Goal: Communication & Community: Answer question/provide support

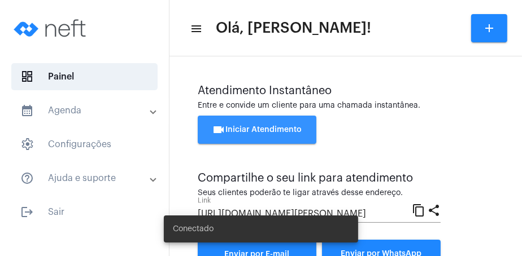
click at [284, 131] on span "videocam Iniciar Atendimento" at bounding box center [257, 130] width 90 height 8
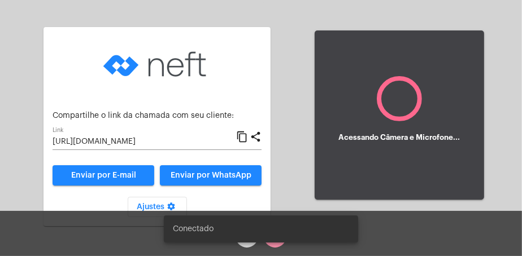
click at [239, 175] on span "Enviar por WhatsApp" at bounding box center [211, 176] width 81 height 8
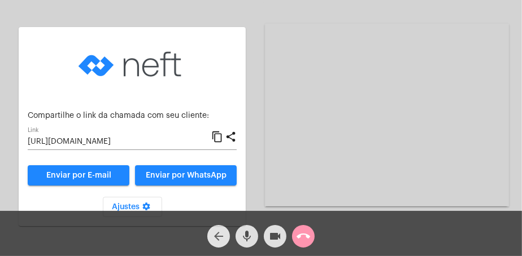
click at [213, 234] on mat-icon "arrow_back" at bounding box center [219, 237] width 14 height 14
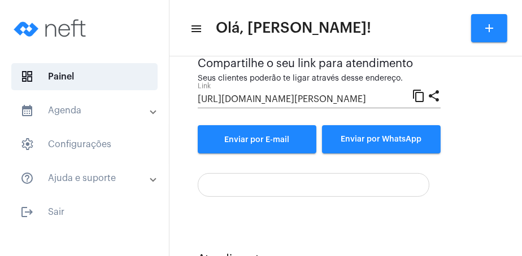
scroll to position [310, 0]
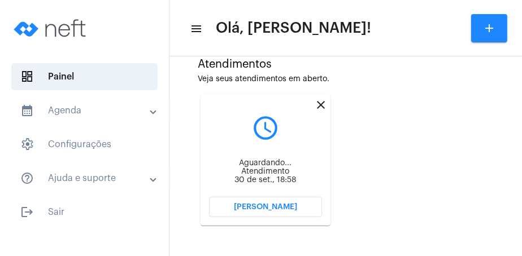
click at [288, 206] on span "[PERSON_NAME]" at bounding box center [265, 207] width 63 height 8
